Goal: Find specific page/section: Find specific page/section

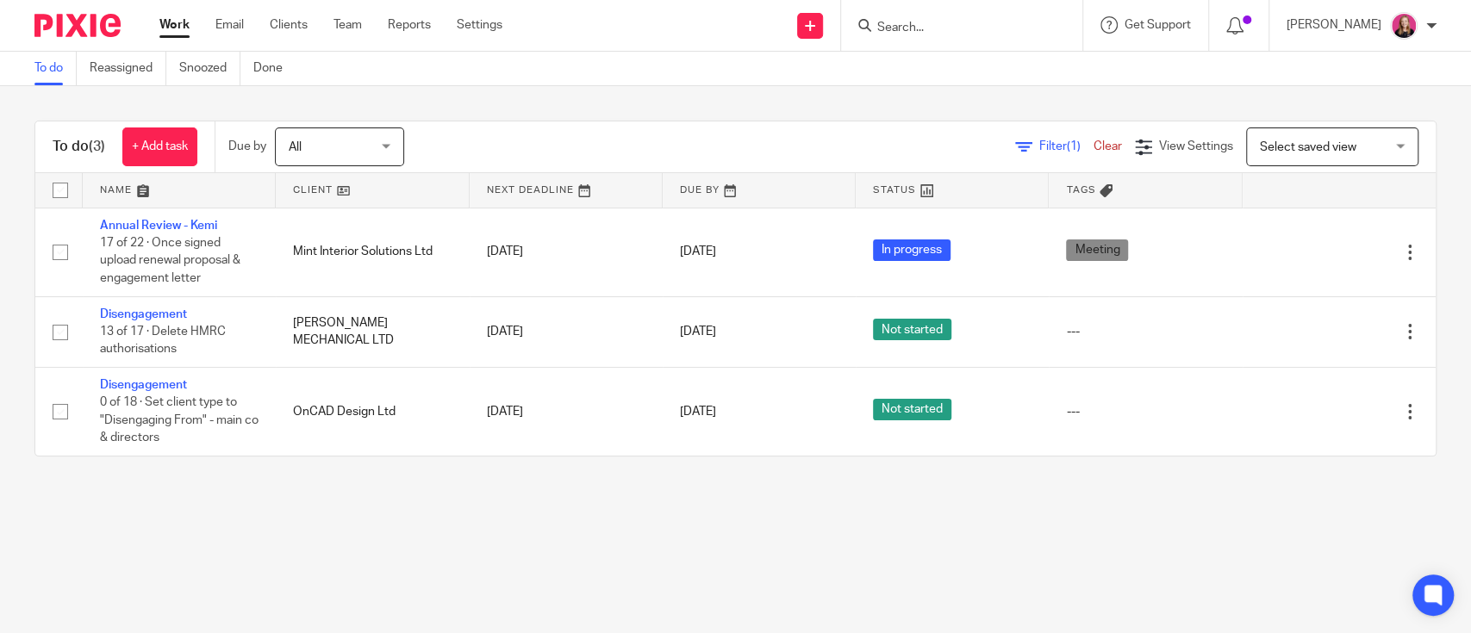
click at [932, 21] on input "Search" at bounding box center [952, 29] width 155 height 16
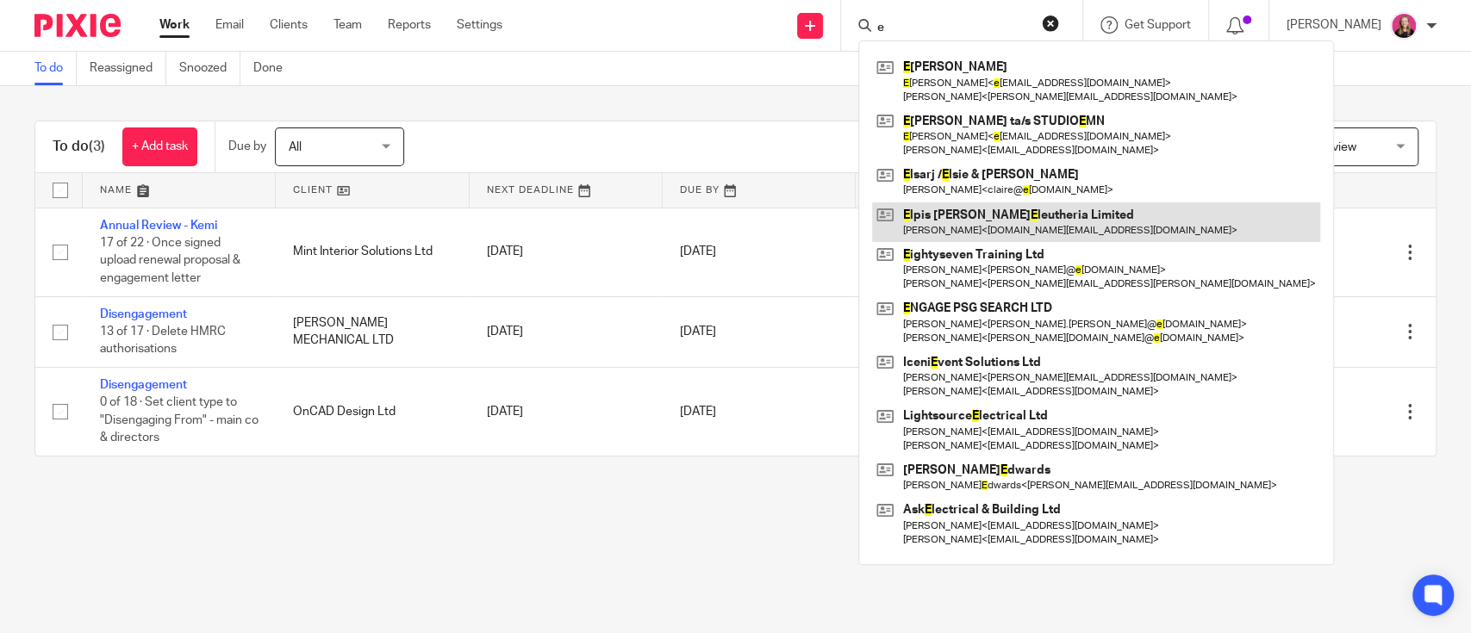
type input "e"
click at [948, 214] on link at bounding box center [1096, 222] width 448 height 40
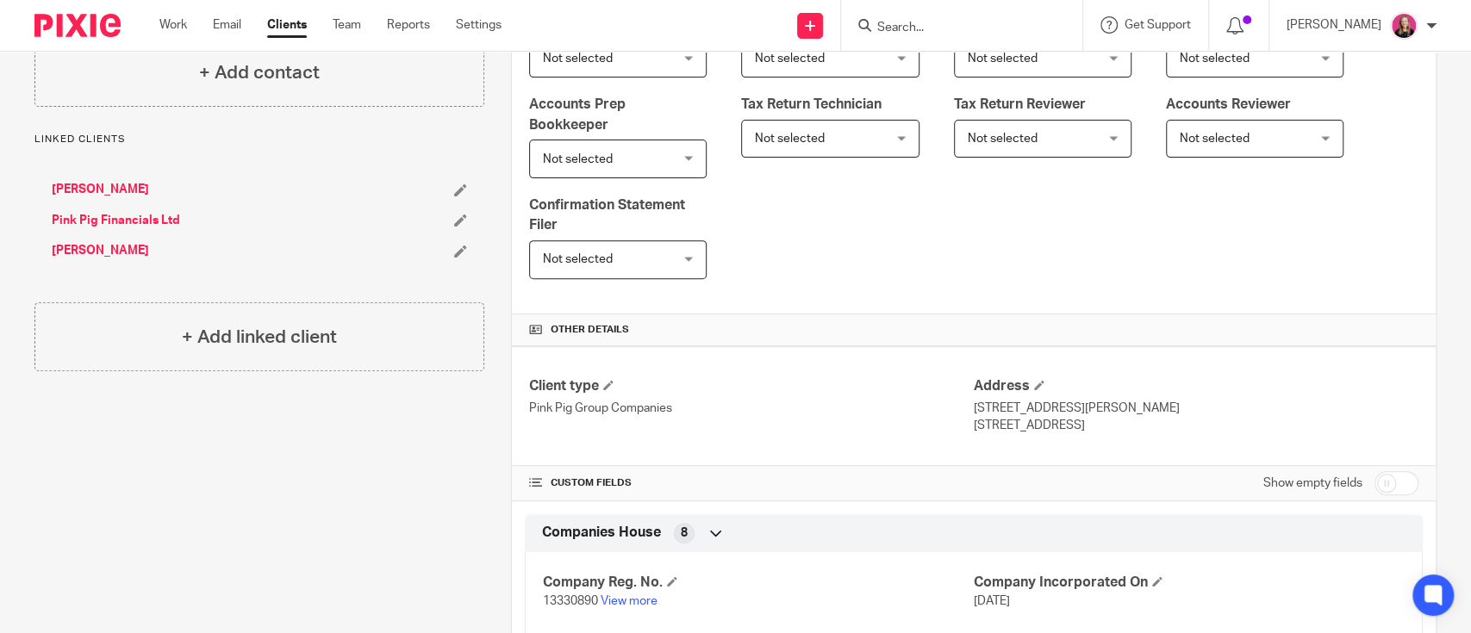
scroll to position [574, 0]
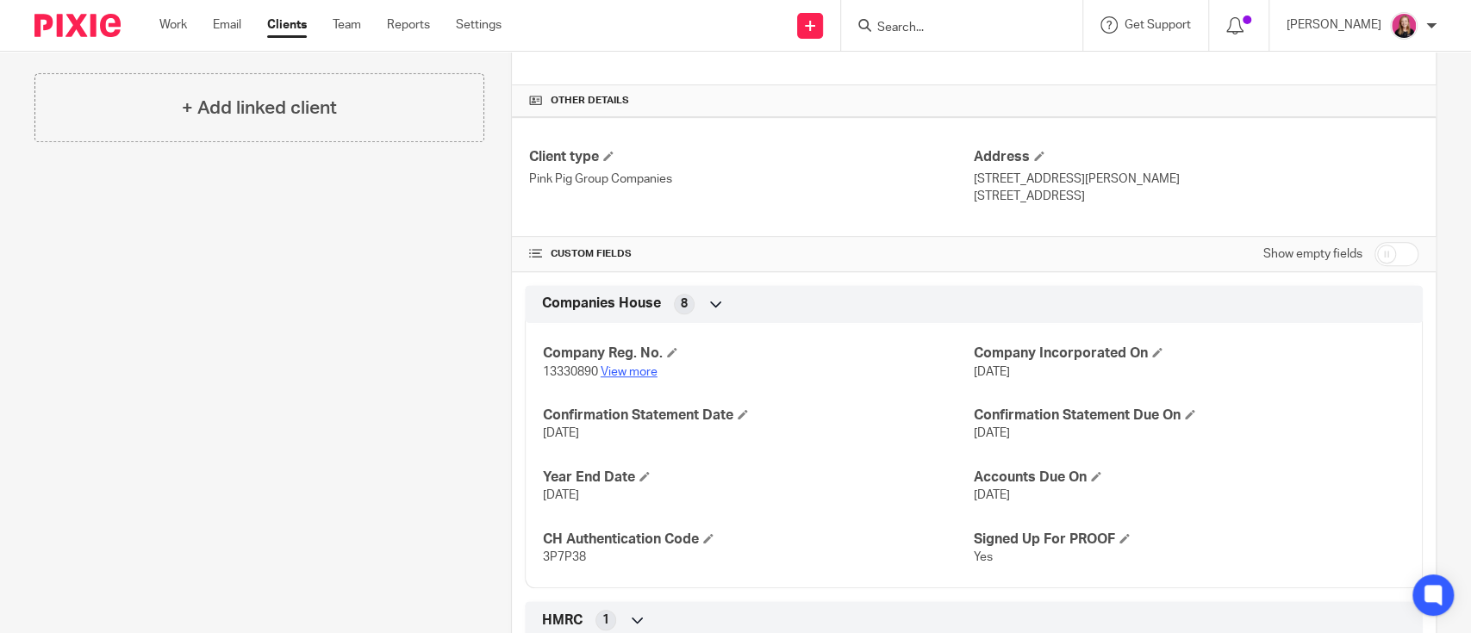
click at [628, 366] on link "View more" at bounding box center [628, 372] width 57 height 12
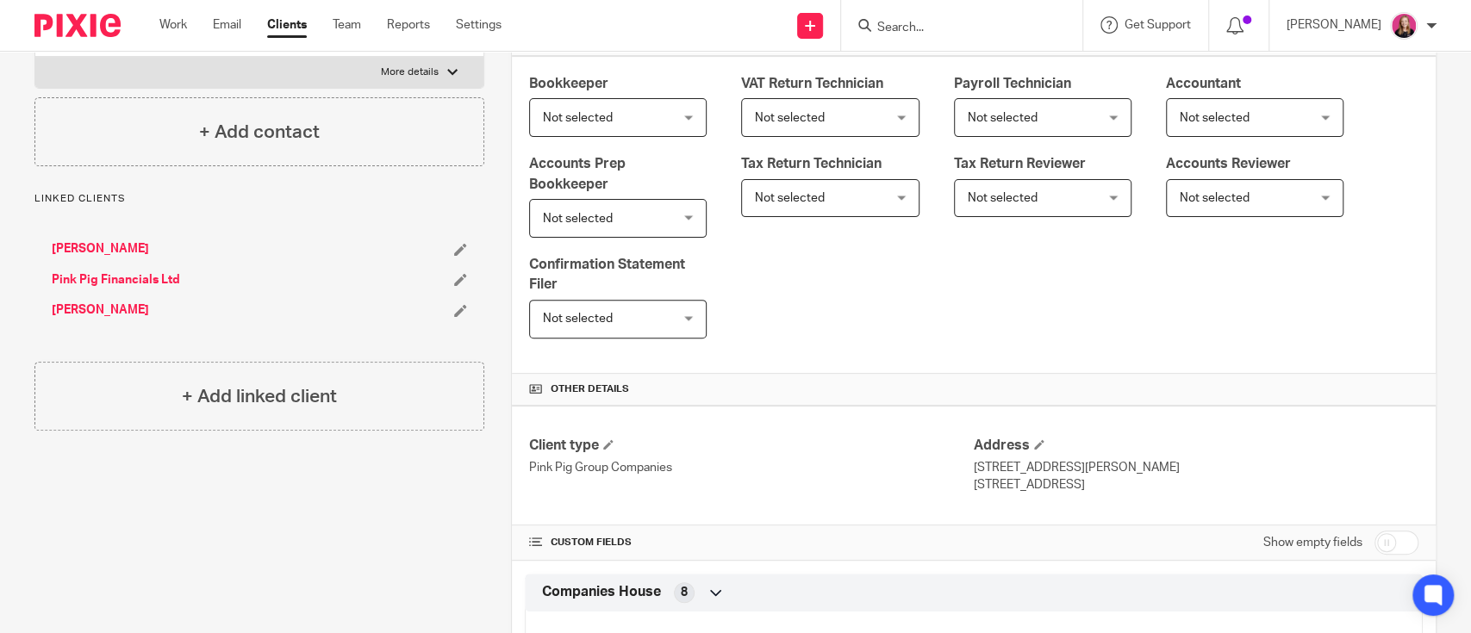
scroll to position [0, 0]
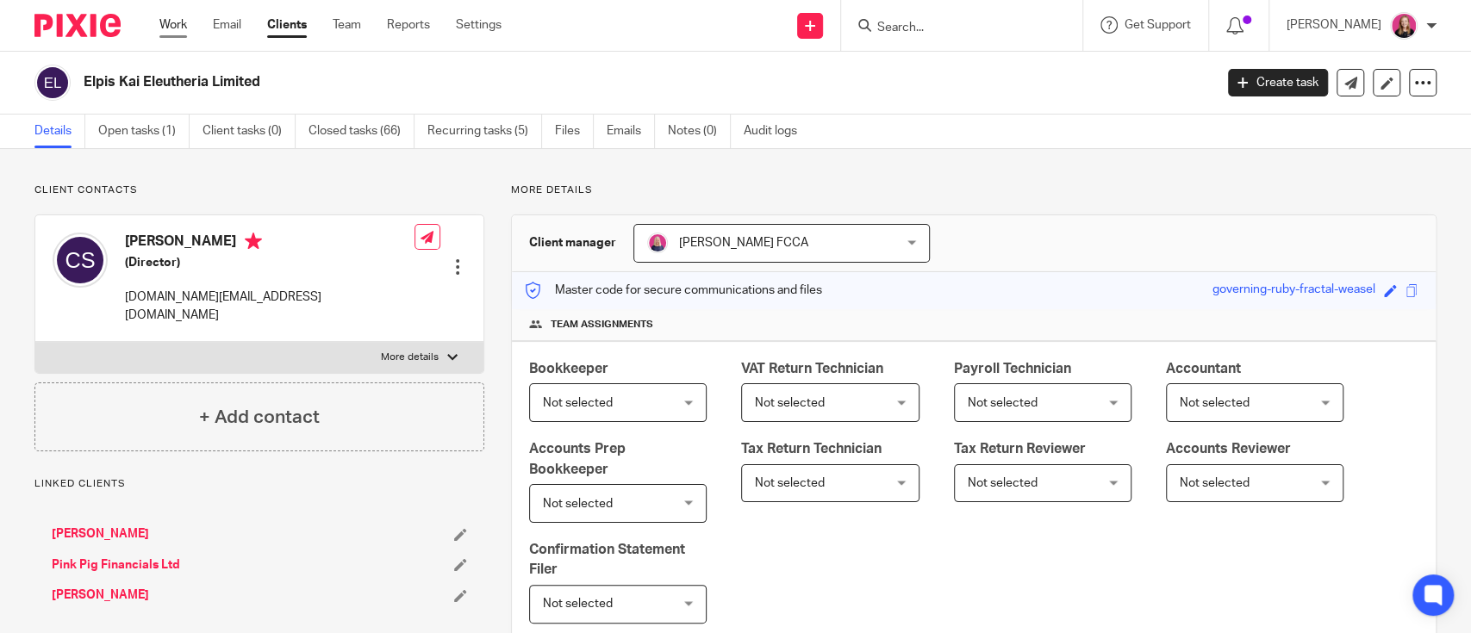
click at [164, 21] on link "Work" at bounding box center [173, 24] width 28 height 17
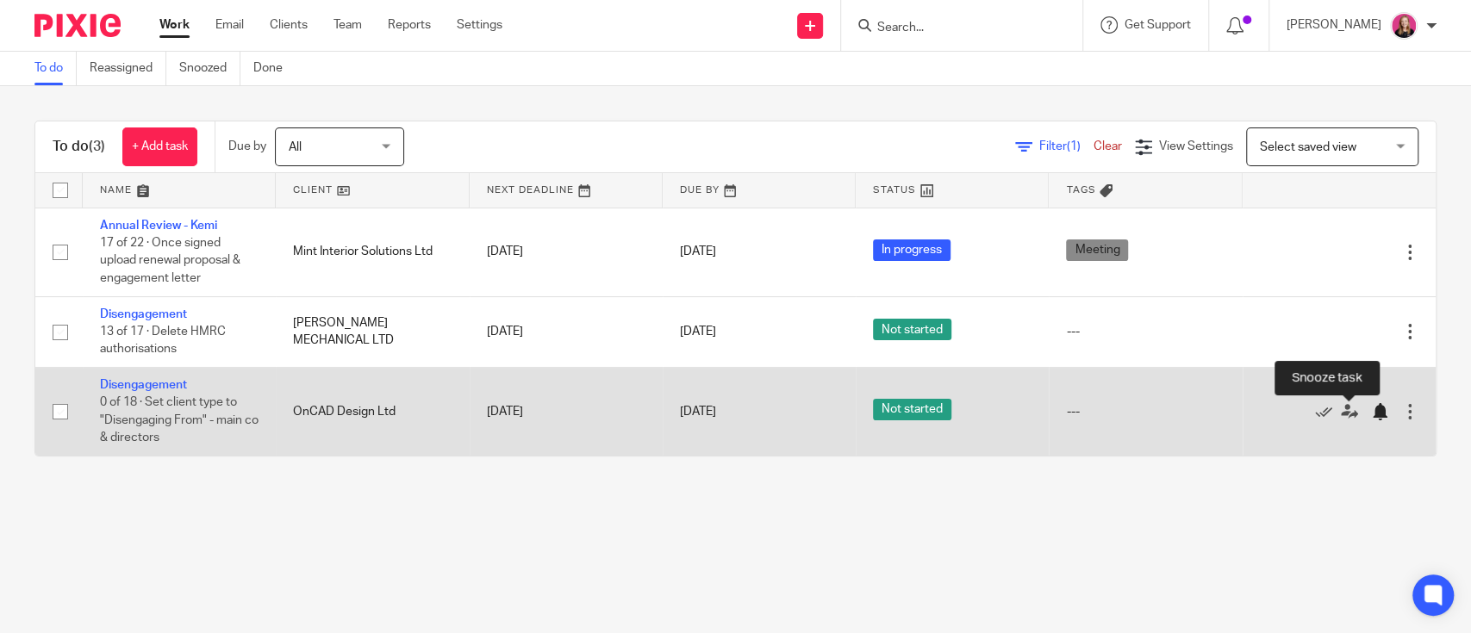
click at [1371, 412] on div at bounding box center [1379, 411] width 17 height 17
